Goal: Task Accomplishment & Management: Manage account settings

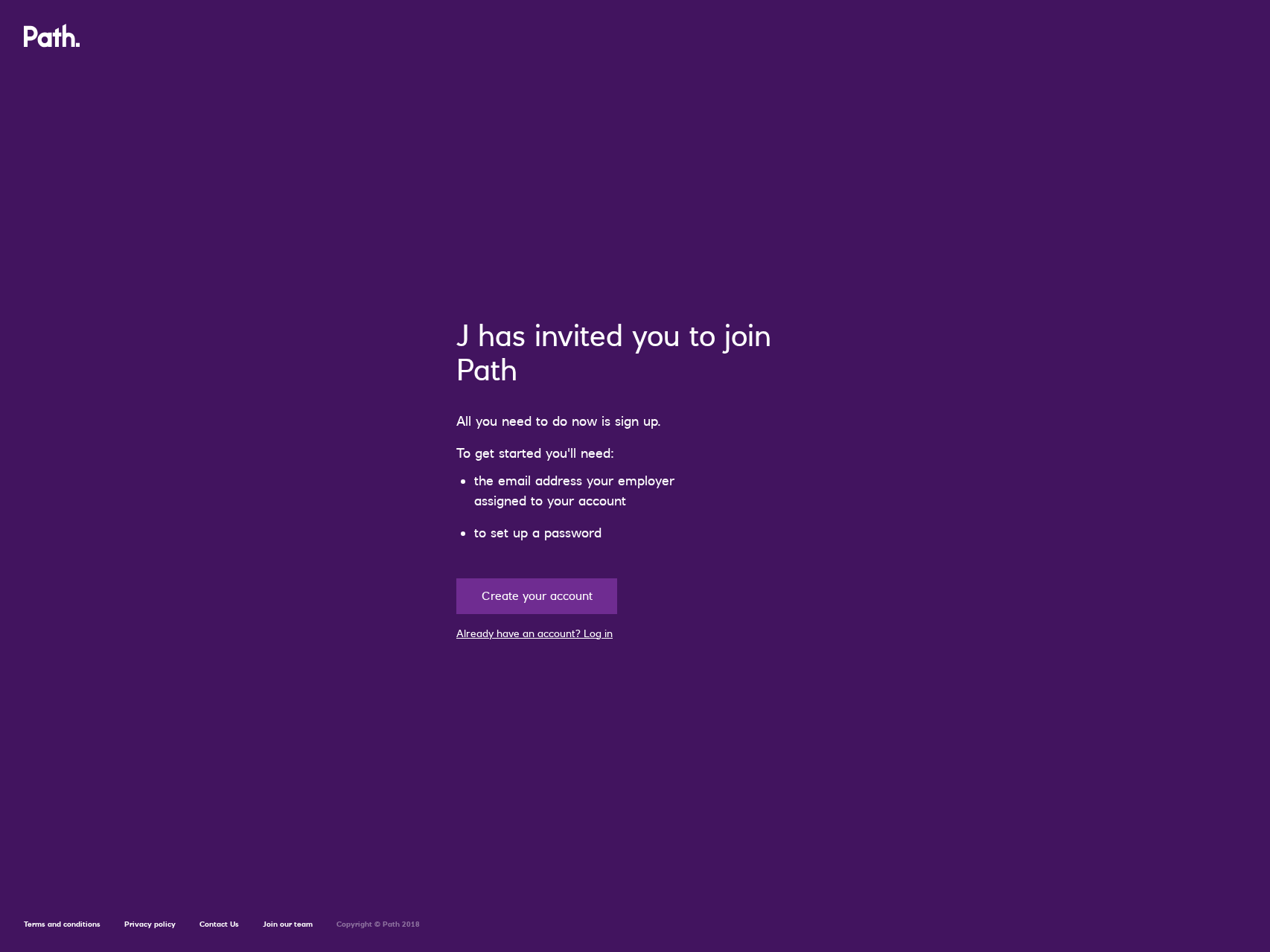
click at [540, 633] on link "Already have an account? Log in" at bounding box center [534, 634] width 156 height 14
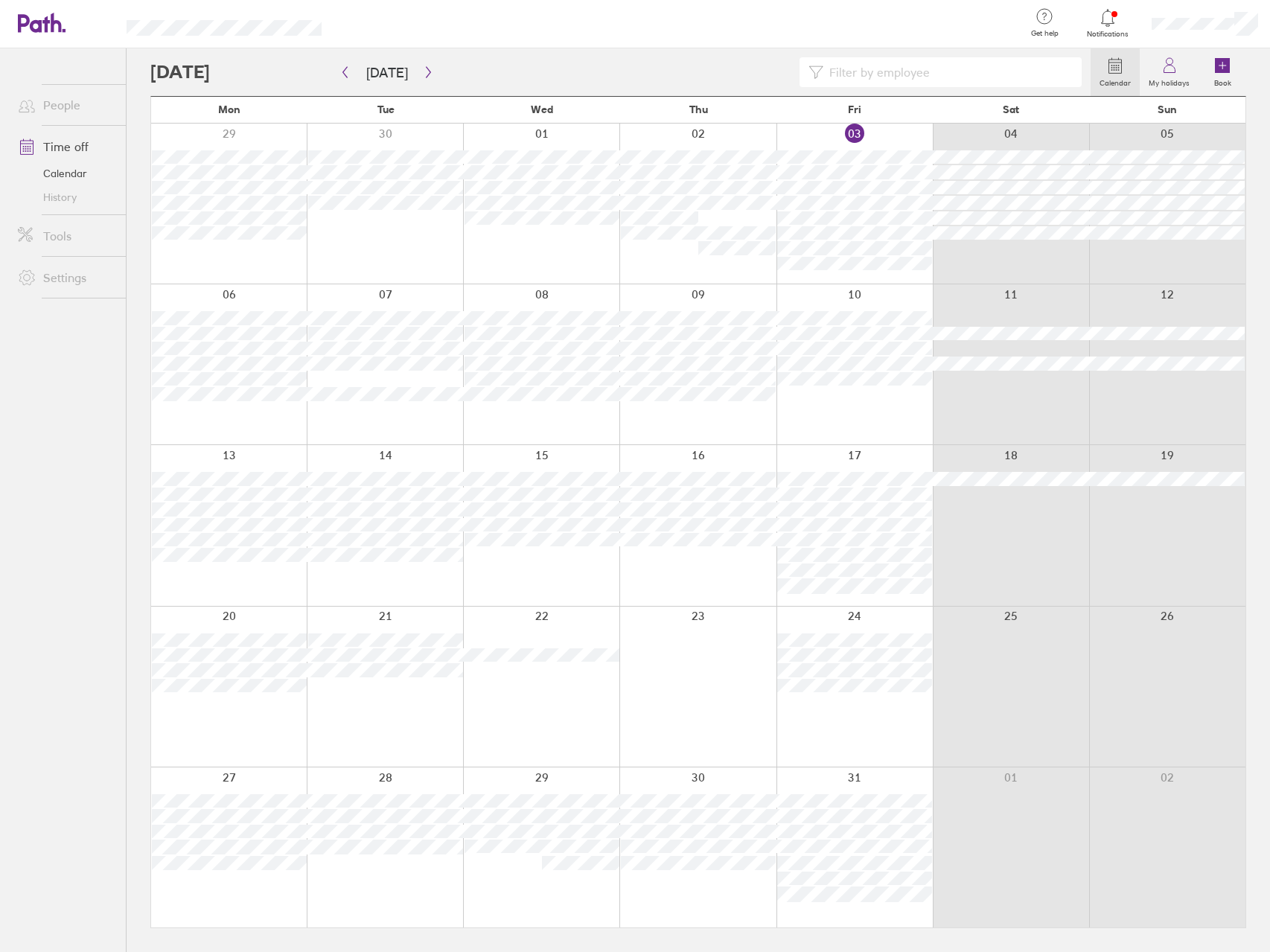
click at [94, 109] on link "People" at bounding box center [66, 105] width 120 height 30
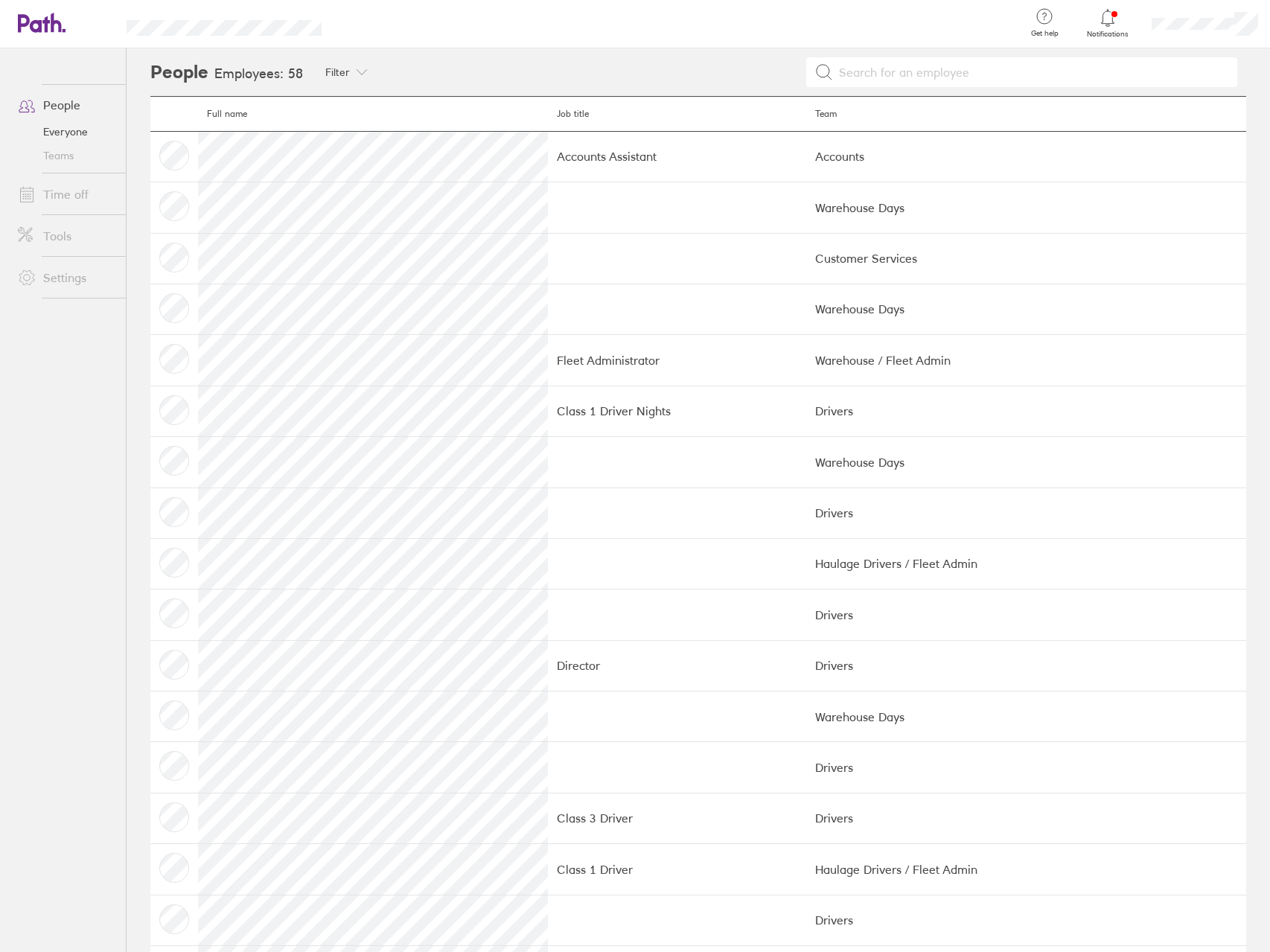
click at [70, 191] on link "Time off" at bounding box center [66, 194] width 120 height 30
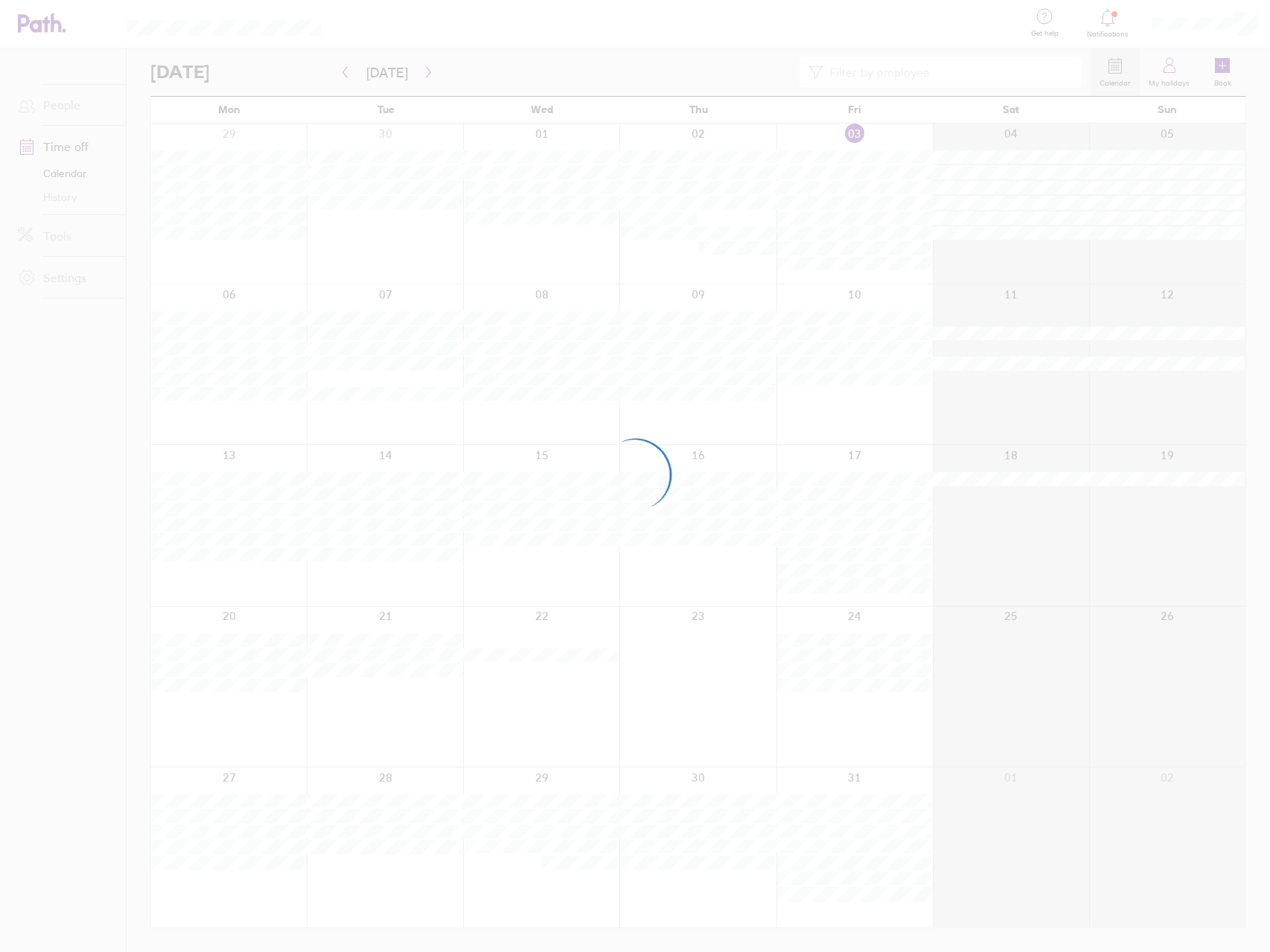
click at [1172, 71] on div at bounding box center [635, 476] width 1270 height 952
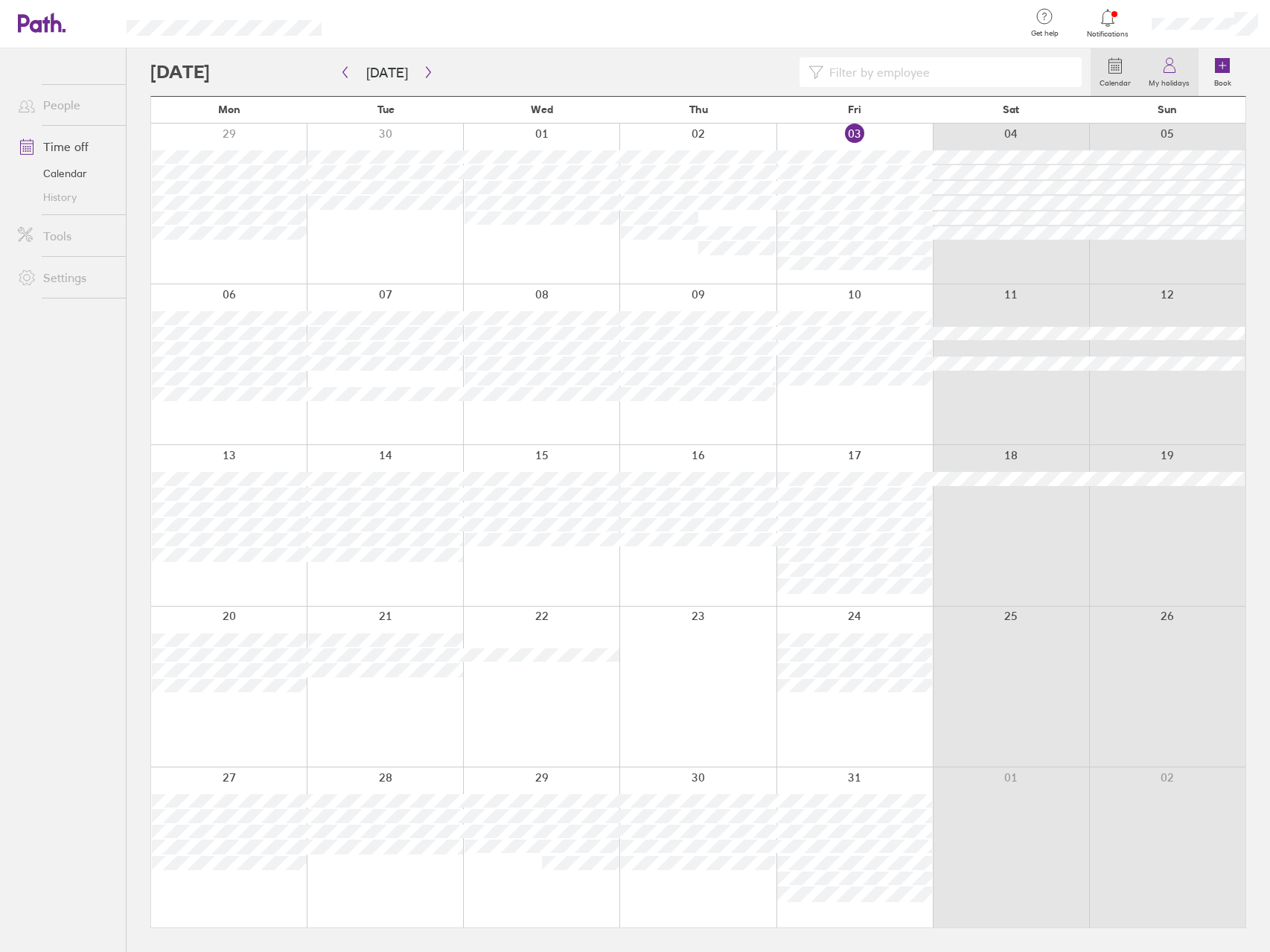
click at [1178, 80] on label "My holidays" at bounding box center [1169, 82] width 58 height 14
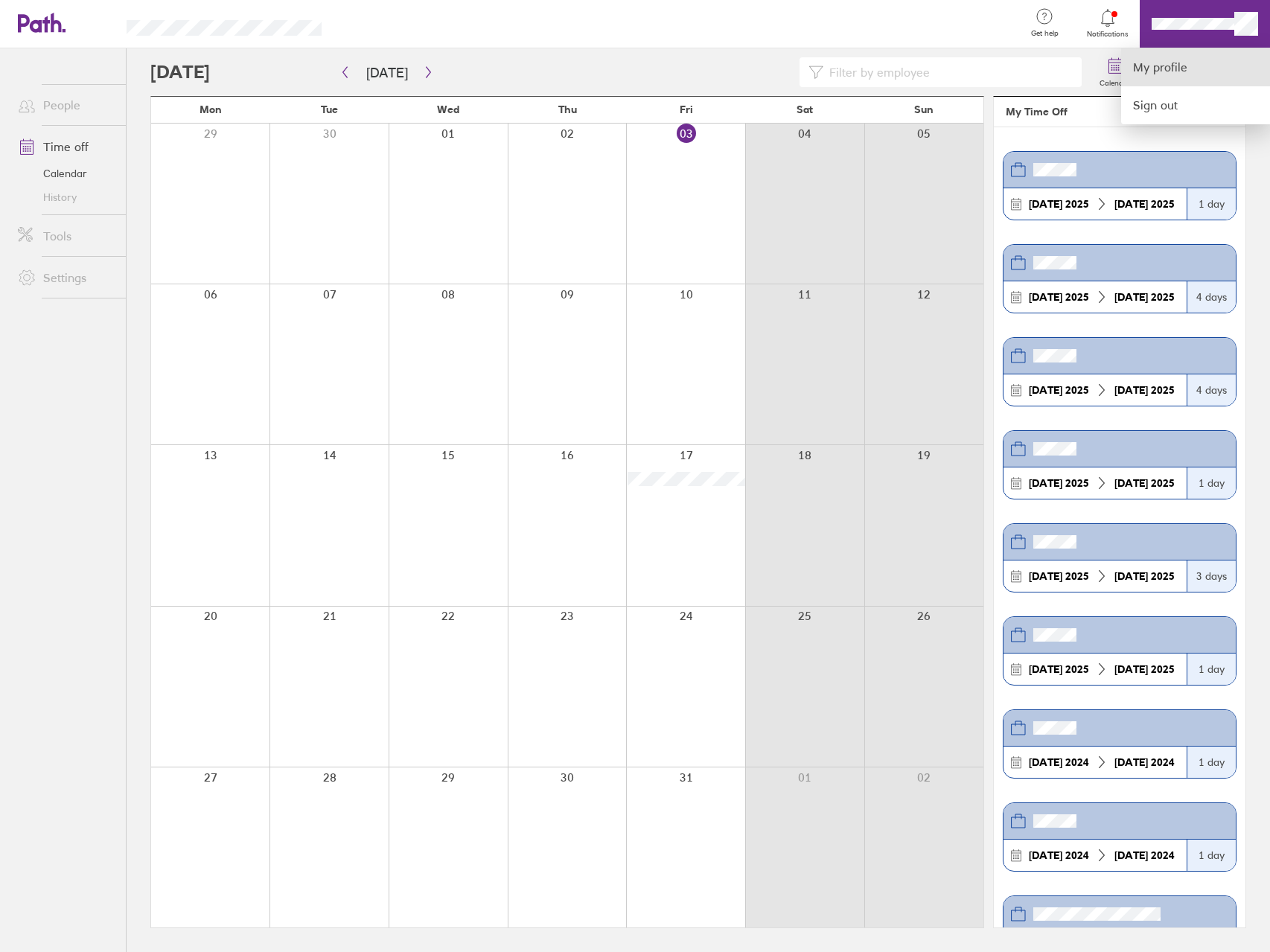
click at [1191, 64] on link "My profile" at bounding box center [1195, 67] width 149 height 38
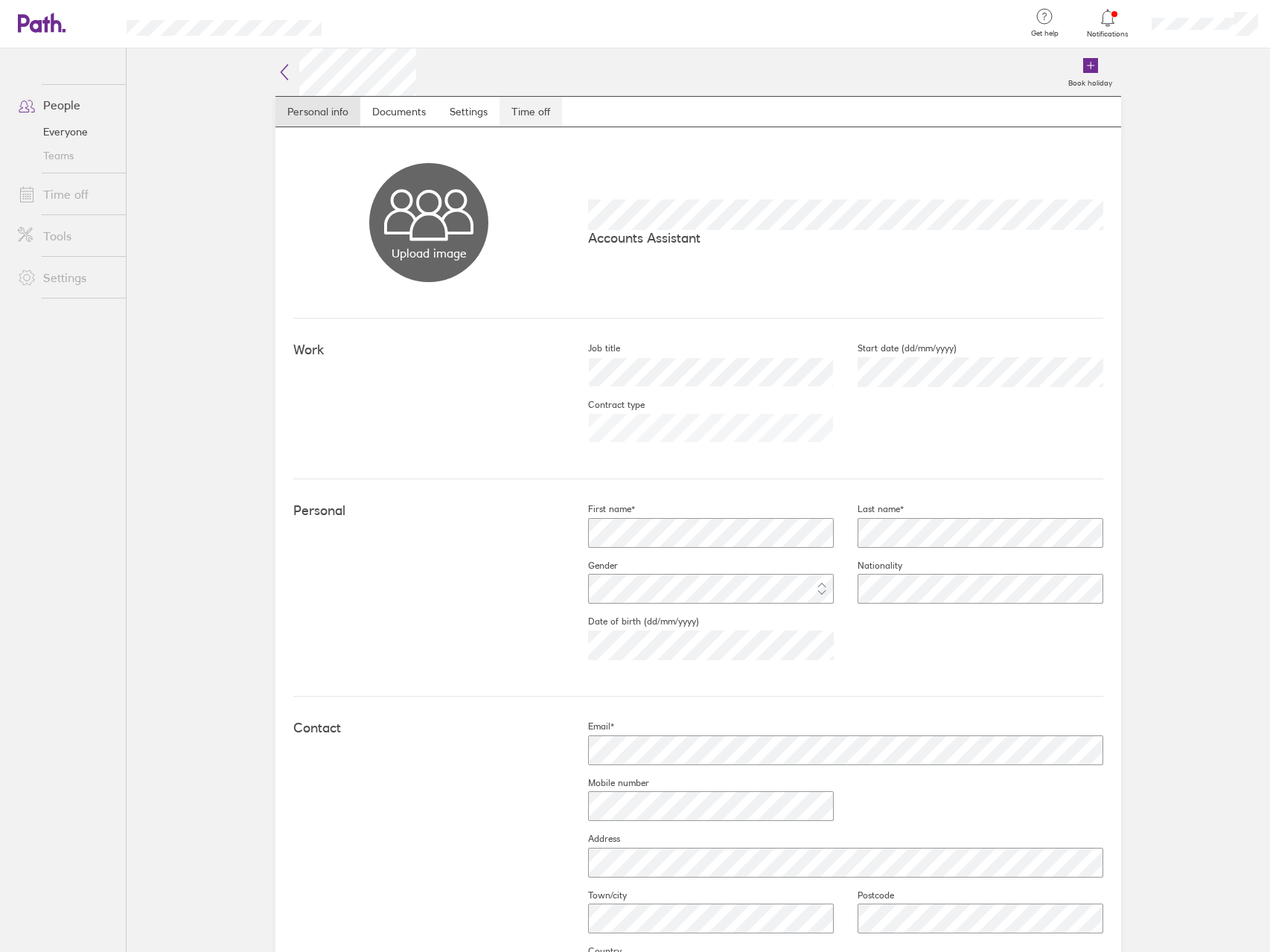
click at [527, 109] on link "Time off" at bounding box center [531, 112] width 63 height 30
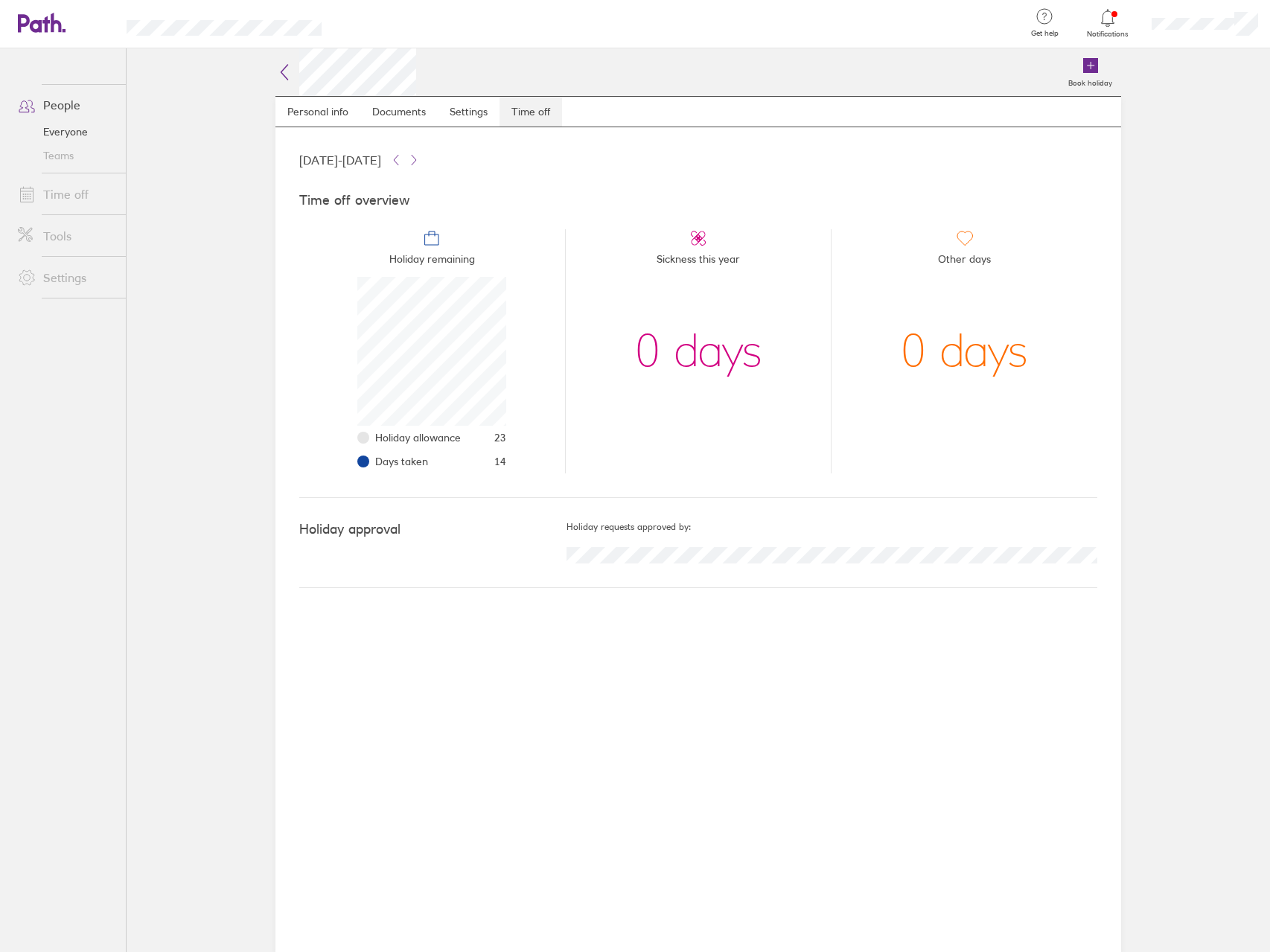
scroll to position [149, 149]
click at [402, 161] on icon at bounding box center [396, 160] width 12 height 12
click at [420, 160] on icon at bounding box center [414, 160] width 12 height 12
click at [420, 157] on icon at bounding box center [414, 160] width 12 height 12
click at [402, 164] on icon at bounding box center [396, 160] width 12 height 12
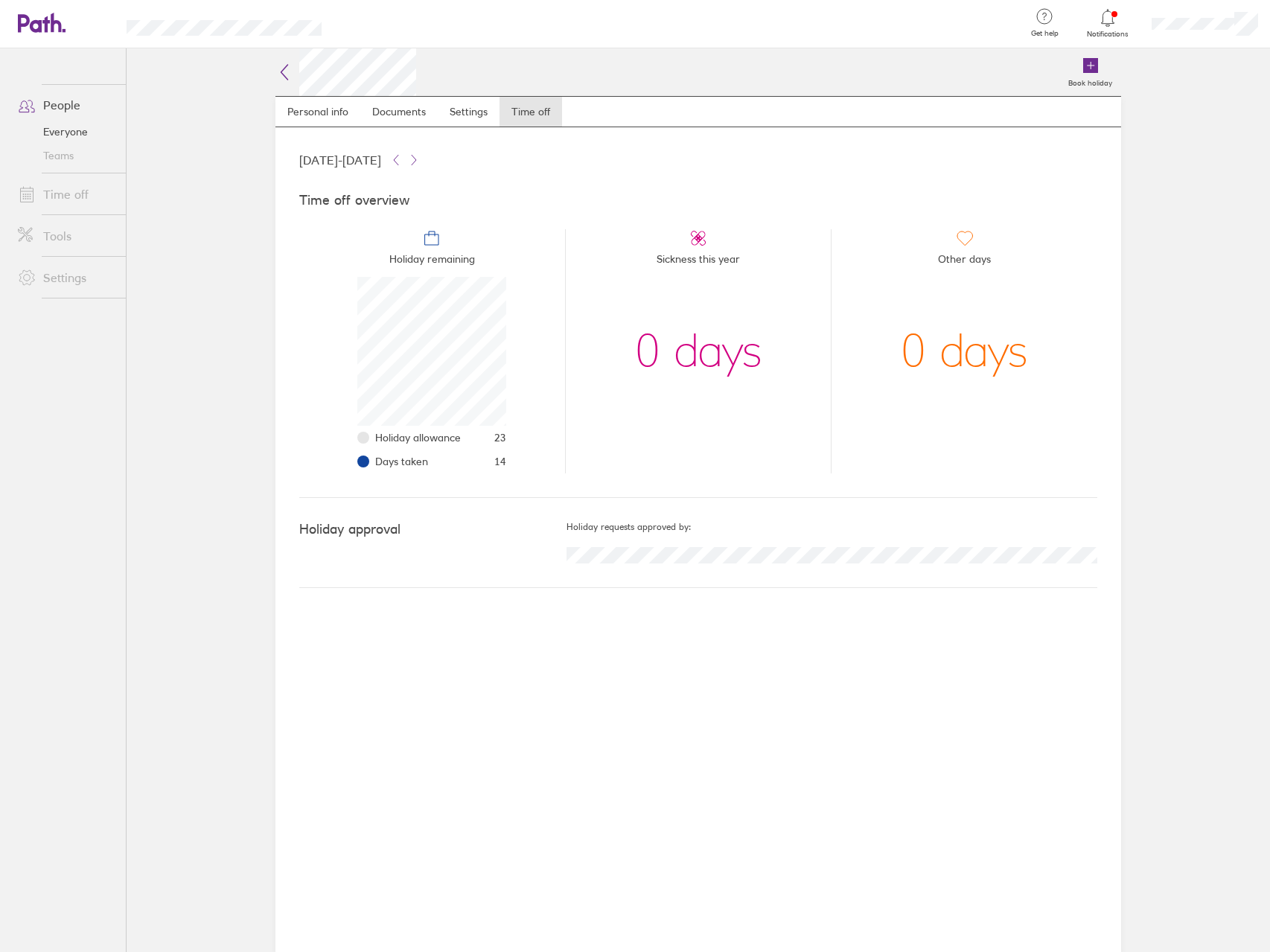
click at [58, 187] on link "Time off" at bounding box center [66, 194] width 120 height 30
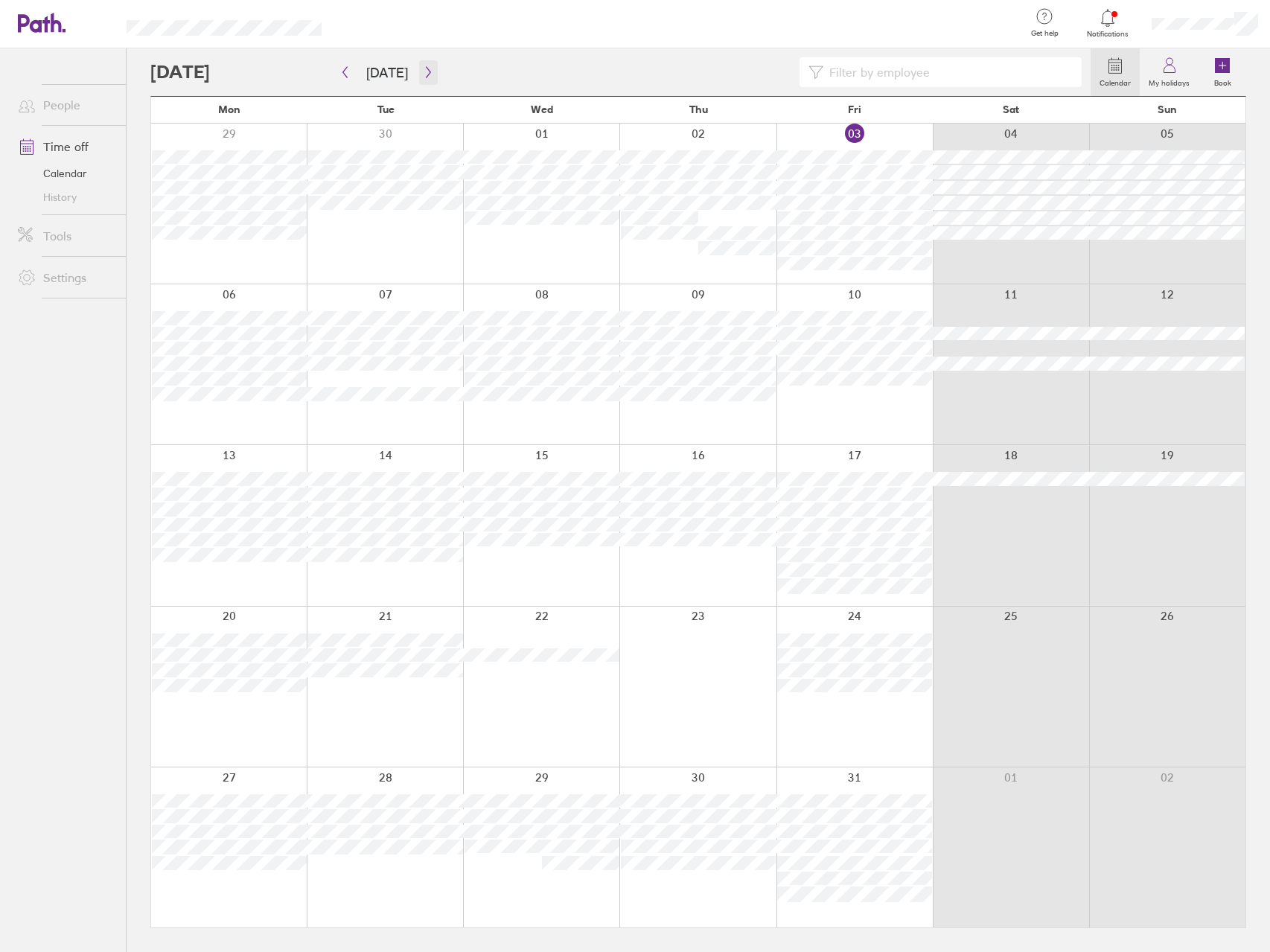
click at [422, 72] on icon "button" at bounding box center [428, 72] width 11 height 12
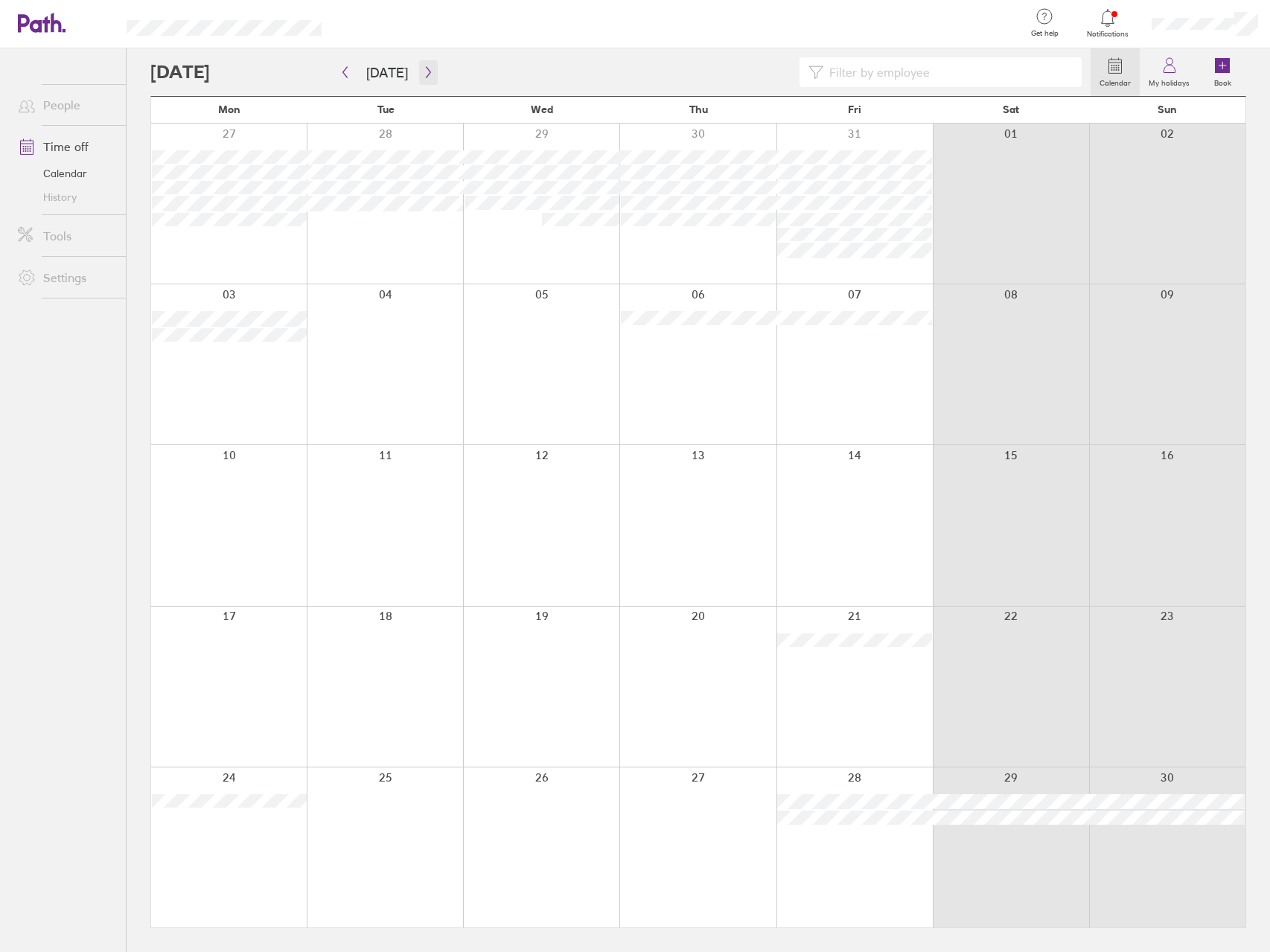
click at [426, 74] on icon "button" at bounding box center [428, 72] width 4 height 11
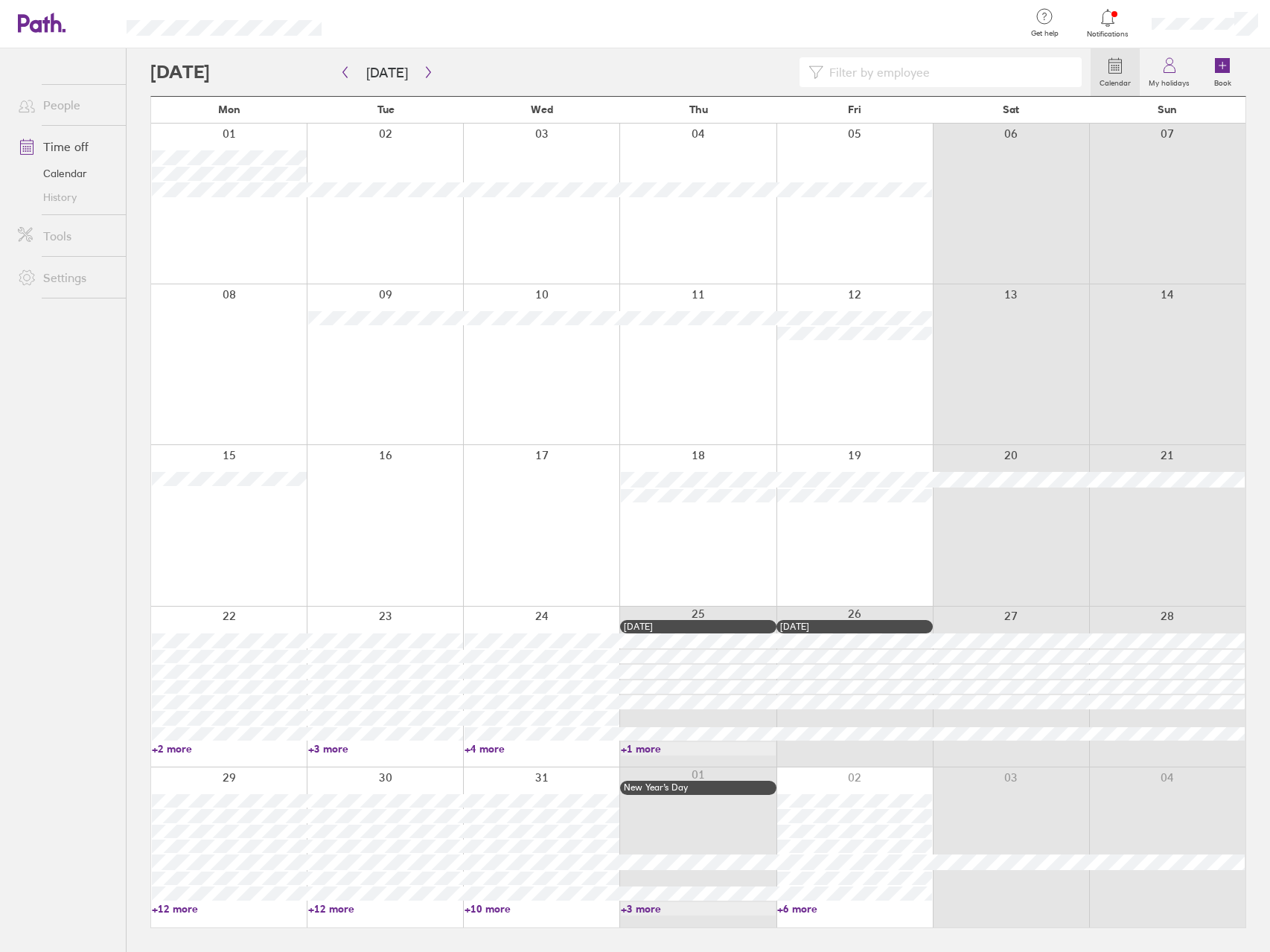
click at [919, 77] on input at bounding box center [948, 72] width 249 height 28
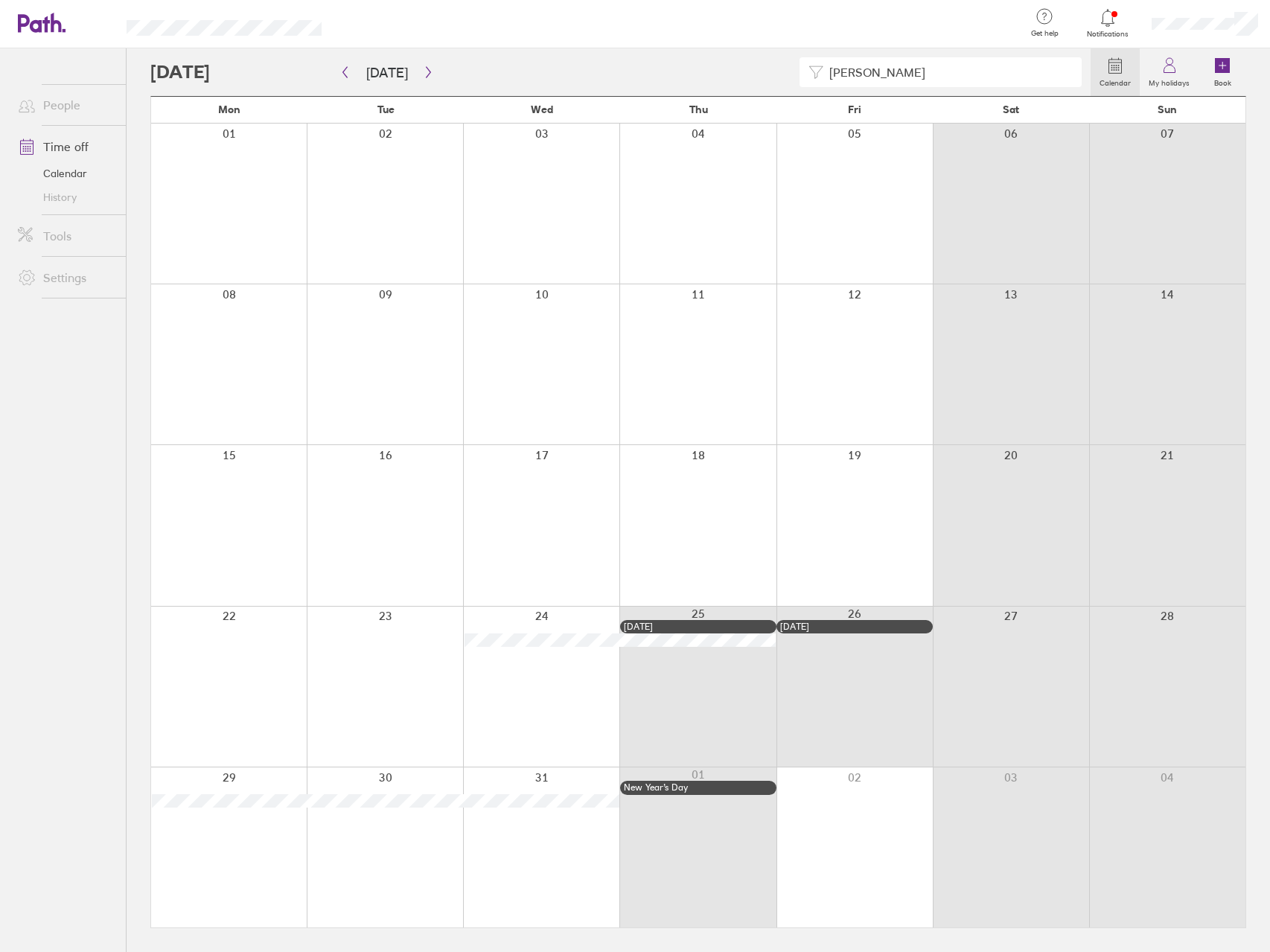
type input "[PERSON_NAME]"
click at [346, 75] on icon "button" at bounding box center [344, 72] width 11 height 12
